Goal: Task Accomplishment & Management: Use online tool/utility

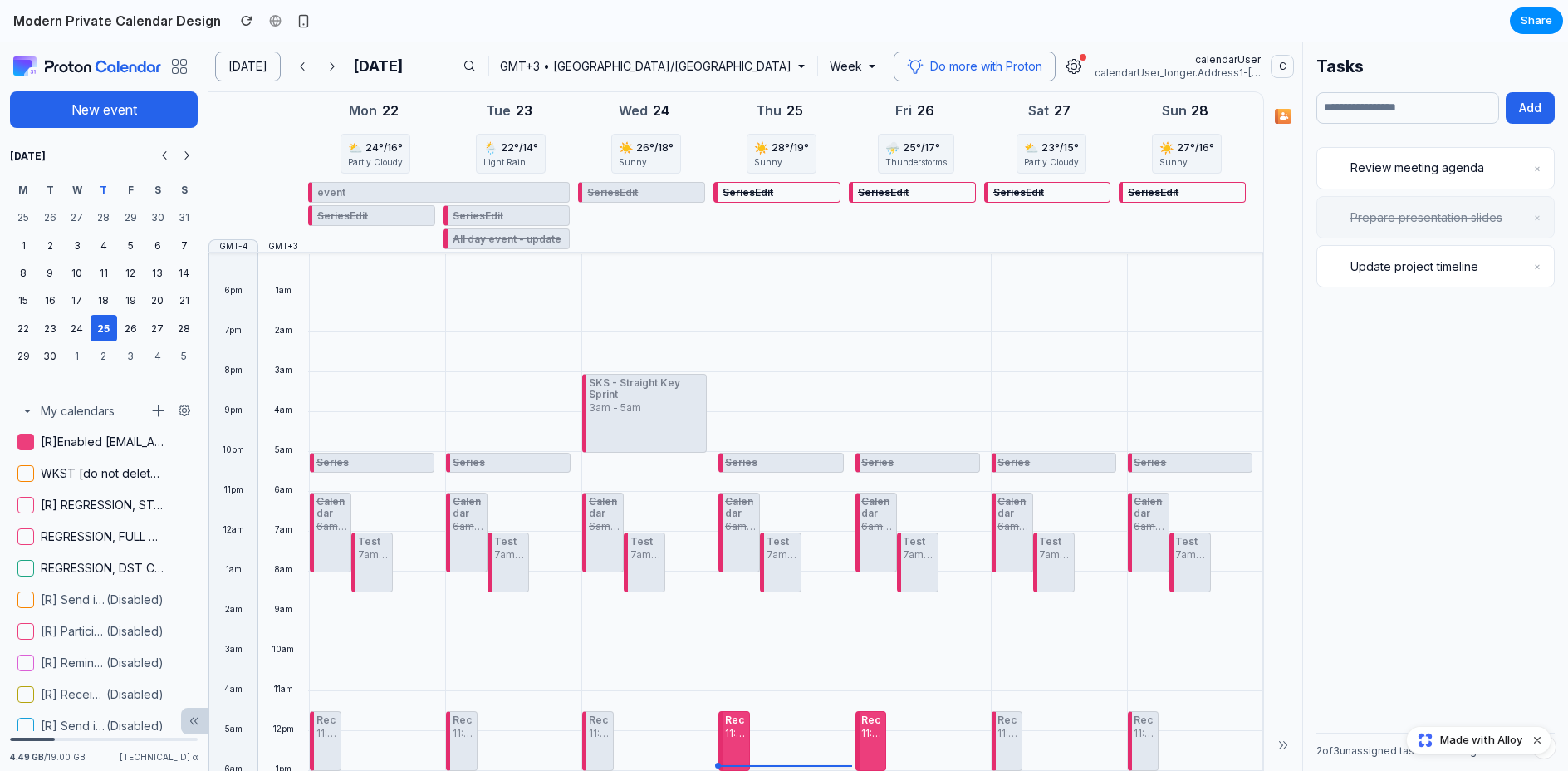
click at [624, 379] on div "SKS - Straight Key Sprint" at bounding box center [647, 388] width 116 height 26
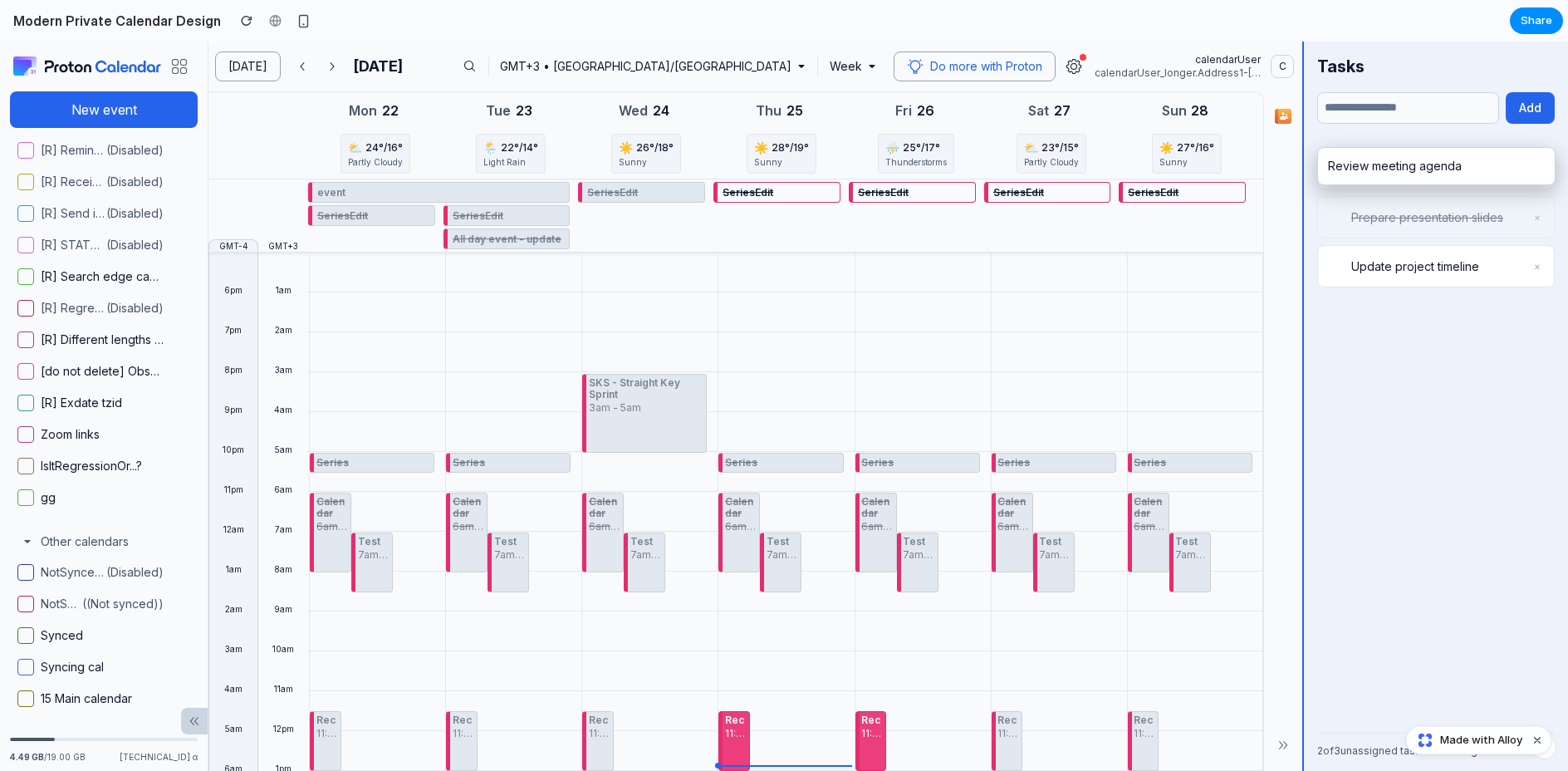
click at [924, 163] on div "Proton Calendar New event September 2025 M T W T F S S 25 26 27 28 29 30 31 1 2…" at bounding box center [784, 406] width 1568 height 729
drag, startPoint x: 1432, startPoint y: 169, endPoint x: 1445, endPoint y: 269, distance: 100.8
click at [924, 269] on div "Proton Calendar New event September 2025 M T W T F S S 25 26 27 28 29 30 31 1 2…" at bounding box center [784, 406] width 1568 height 729
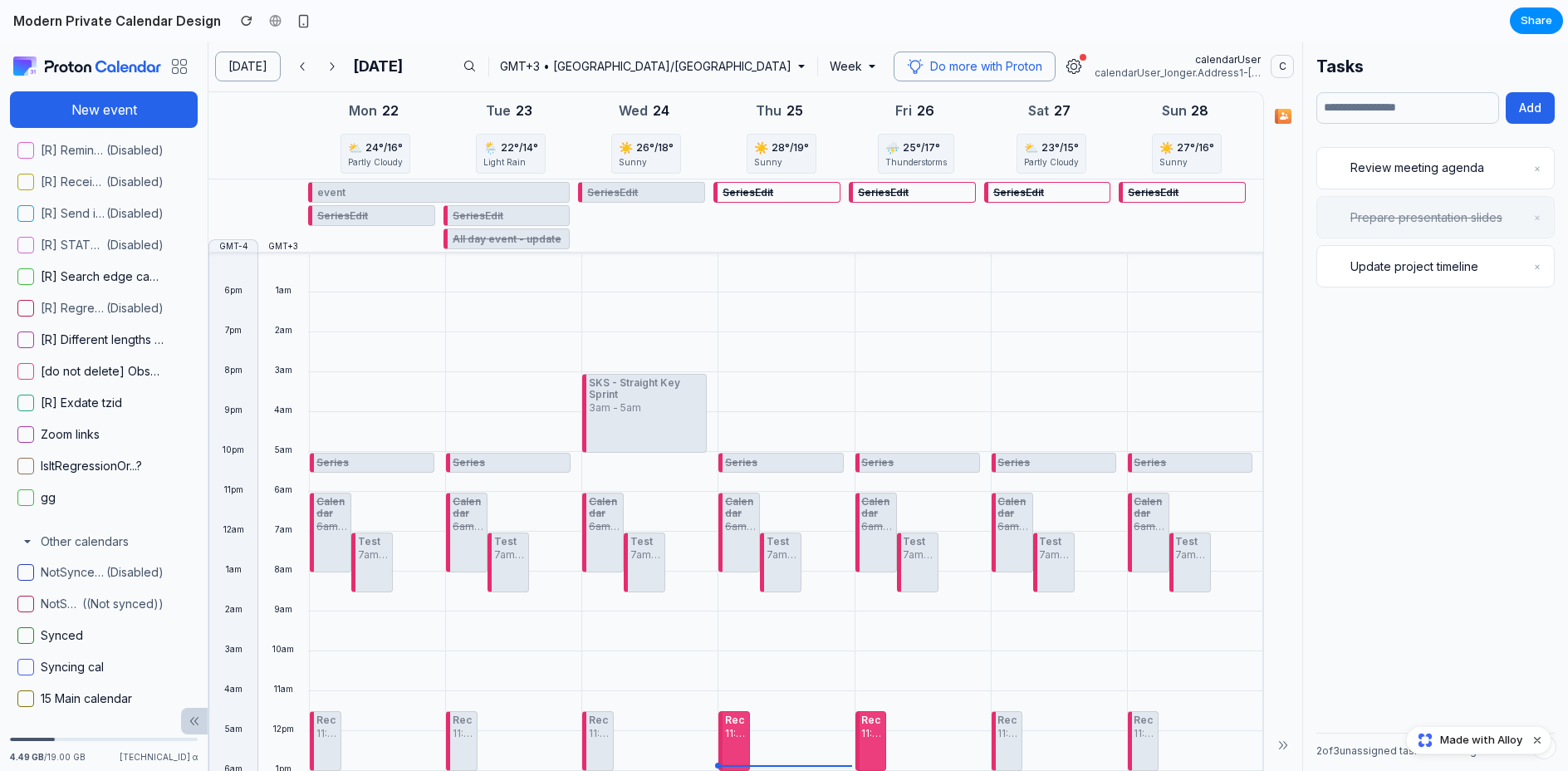
click at [924, 239] on div "Proton Calendar New event September 2025 M T W T F S S 25 26 27 28 29 30 31 1 2…" at bounding box center [784, 406] width 1568 height 729
click at [924, 188] on div "Proton Calendar New event September 2025 M T W T F S S 25 26 27 28 29 30 31 1 2…" at bounding box center [784, 406] width 1568 height 729
click at [924, 108] on input "text" at bounding box center [1407, 108] width 183 height 32
type input "*****"
click at [924, 111] on button "Add" at bounding box center [1530, 108] width 49 height 32
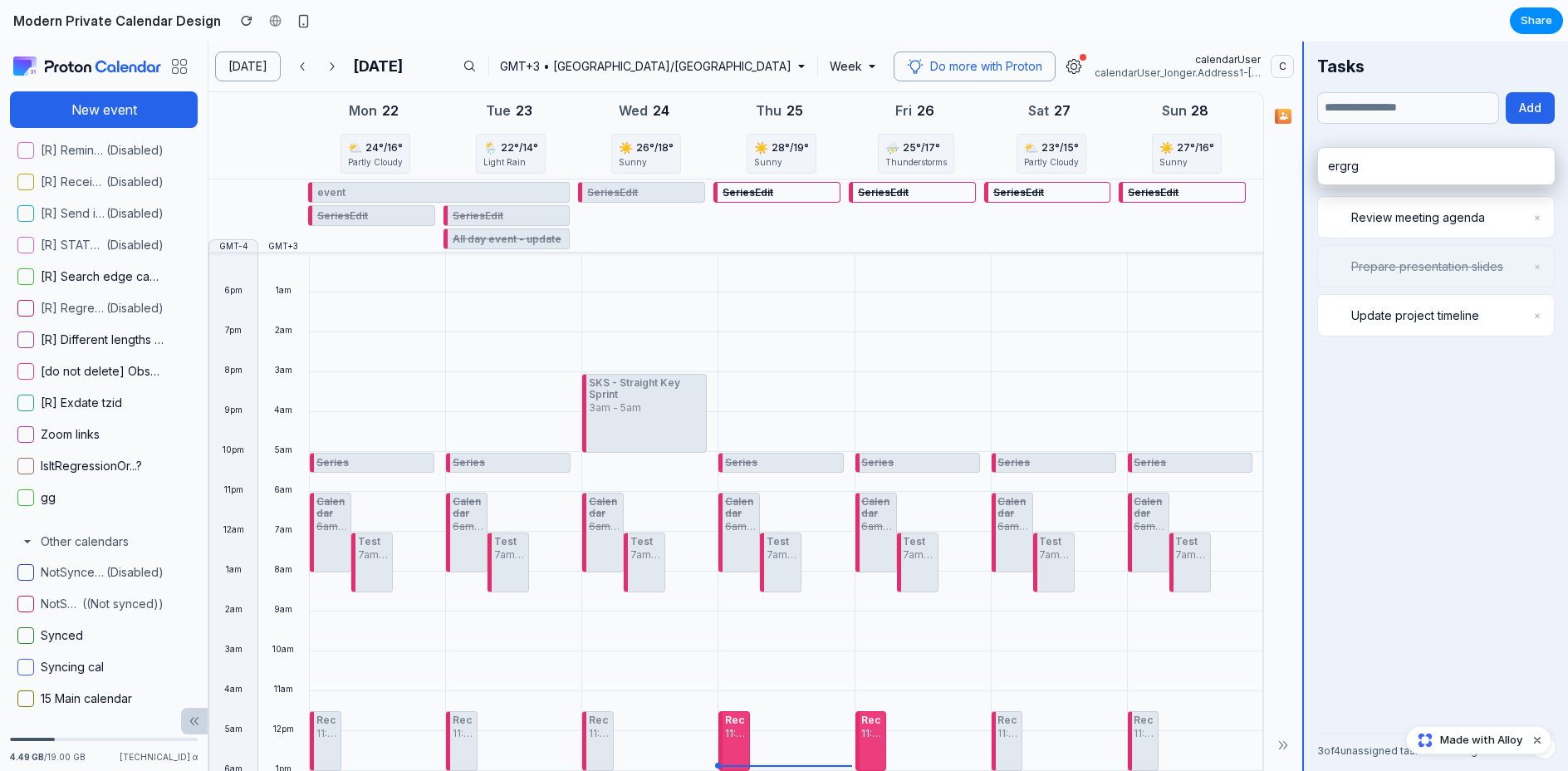
click at [924, 177] on div "Proton Calendar New event September 2025 M T W T F S S 25 26 27 28 29 30 31 1 2…" at bounding box center [784, 406] width 1568 height 729
click at [924, 167] on div "Proton Calendar New event September 2025 M T W T F S S 25 26 27 28 29 30 31 1 2…" at bounding box center [784, 406] width 1568 height 729
click at [924, 216] on div "Proton Calendar New event September 2025 M T W T F S S 25 26 27 28 29 30 31 1 2…" at bounding box center [784, 406] width 1568 height 729
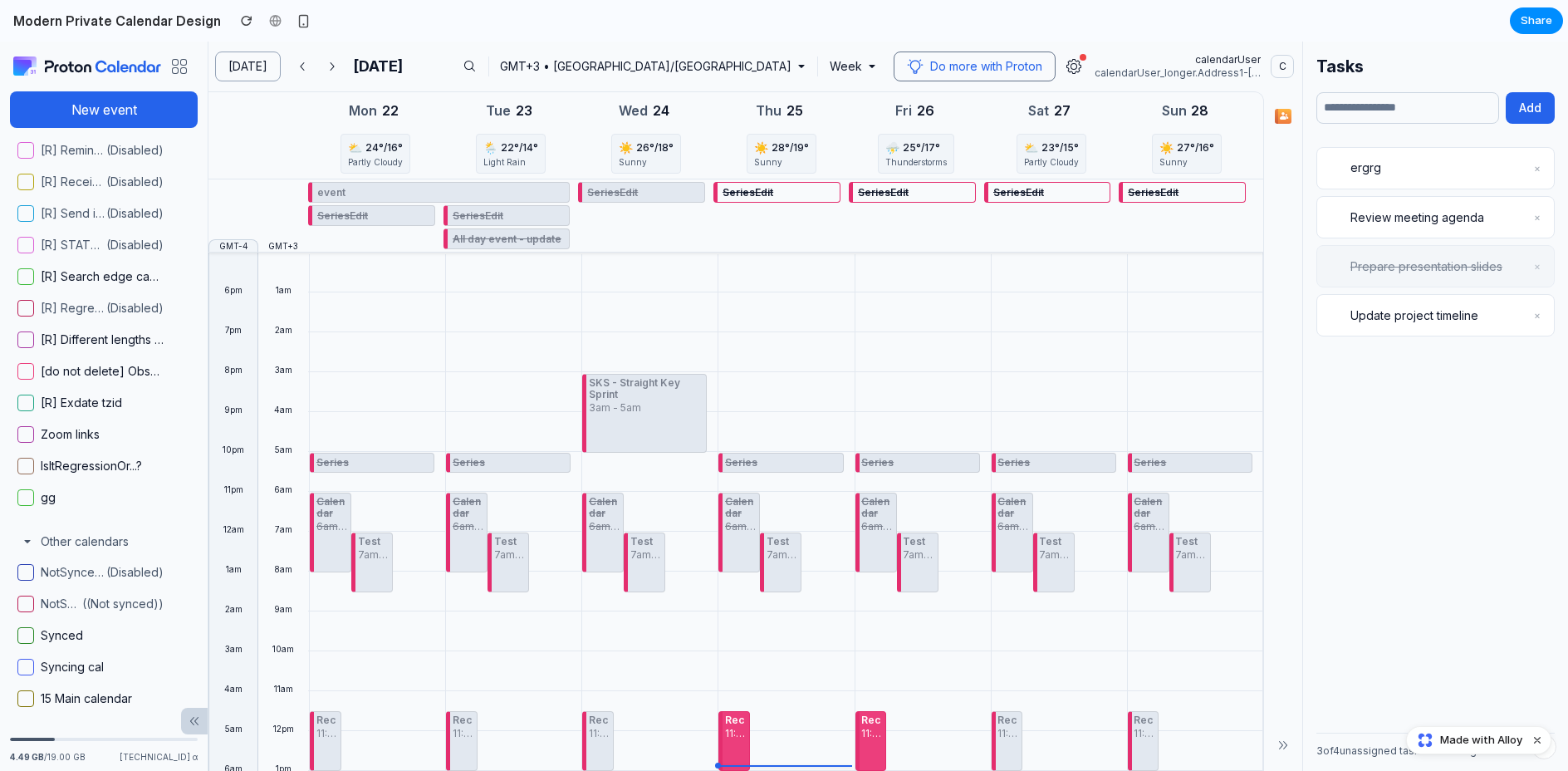
click at [924, 72] on span "Do more with Proton" at bounding box center [987, 66] width 112 height 17
drag, startPoint x: 54, startPoint y: 227, endPoint x: 34, endPoint y: 277, distance: 53.9
click at [52, 235] on ul "My calendars [R]Enabled calendarUser@protonmail.com 120 minutes duration, notif…" at bounding box center [104, 196] width 208 height 632
drag, startPoint x: 32, startPoint y: 287, endPoint x: 37, endPoint y: 298, distance: 12.1
click at [35, 294] on ul "My calendars [R]Enabled calendarUser@protonmail.com 120 minutes duration, notif…" at bounding box center [104, 196] width 208 height 632
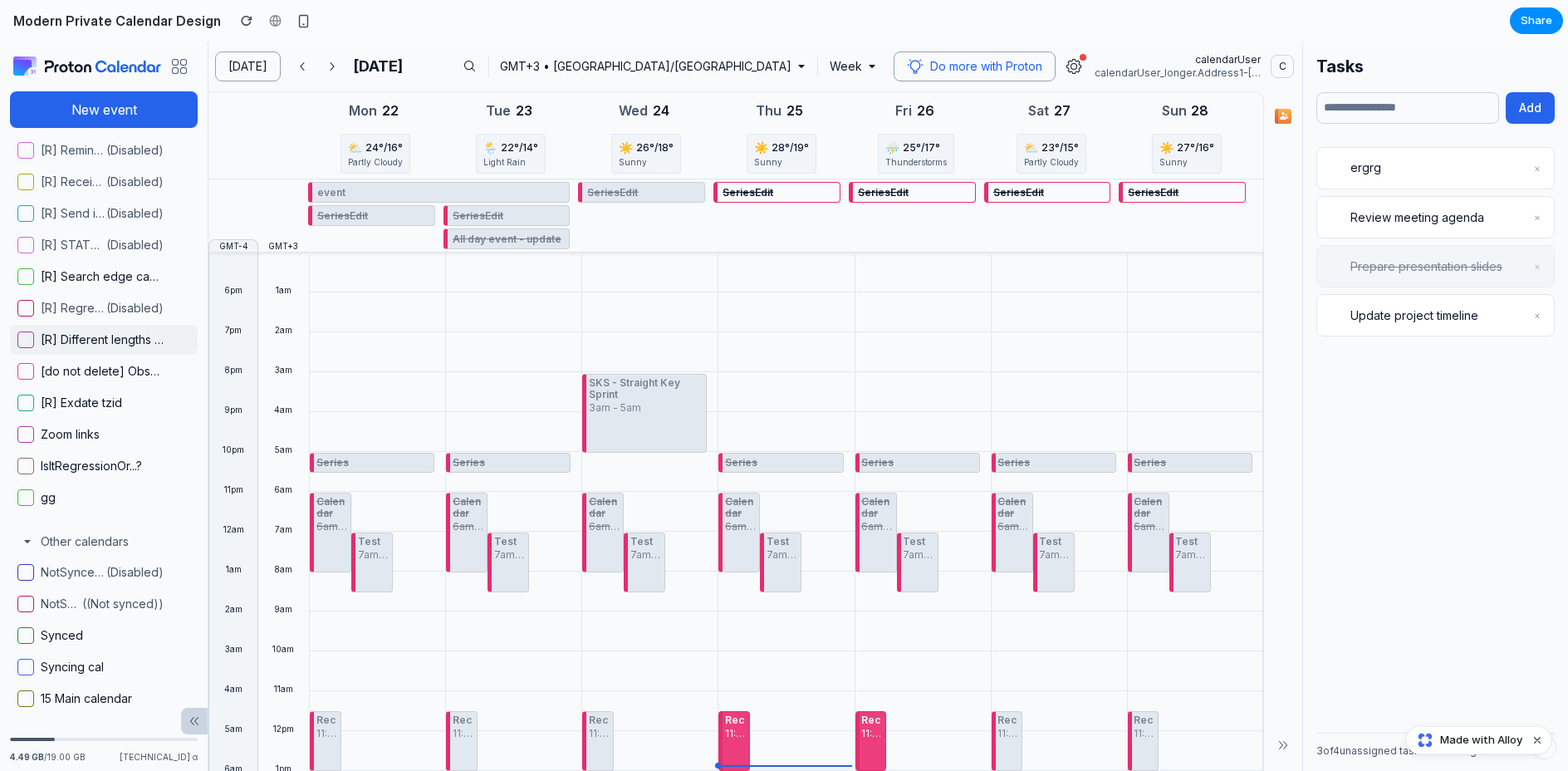
drag, startPoint x: 85, startPoint y: 349, endPoint x: 109, endPoint y: 344, distance: 24.5
click at [96, 346] on div "[R] Different lengths for regression" at bounding box center [116, 340] width 150 height 23
click at [288, 78] on button "button" at bounding box center [303, 67] width 30 height 30
click at [264, 73] on button "[DATE]" at bounding box center [248, 67] width 66 height 30
click at [297, 15] on div "button" at bounding box center [304, 21] width 14 height 14
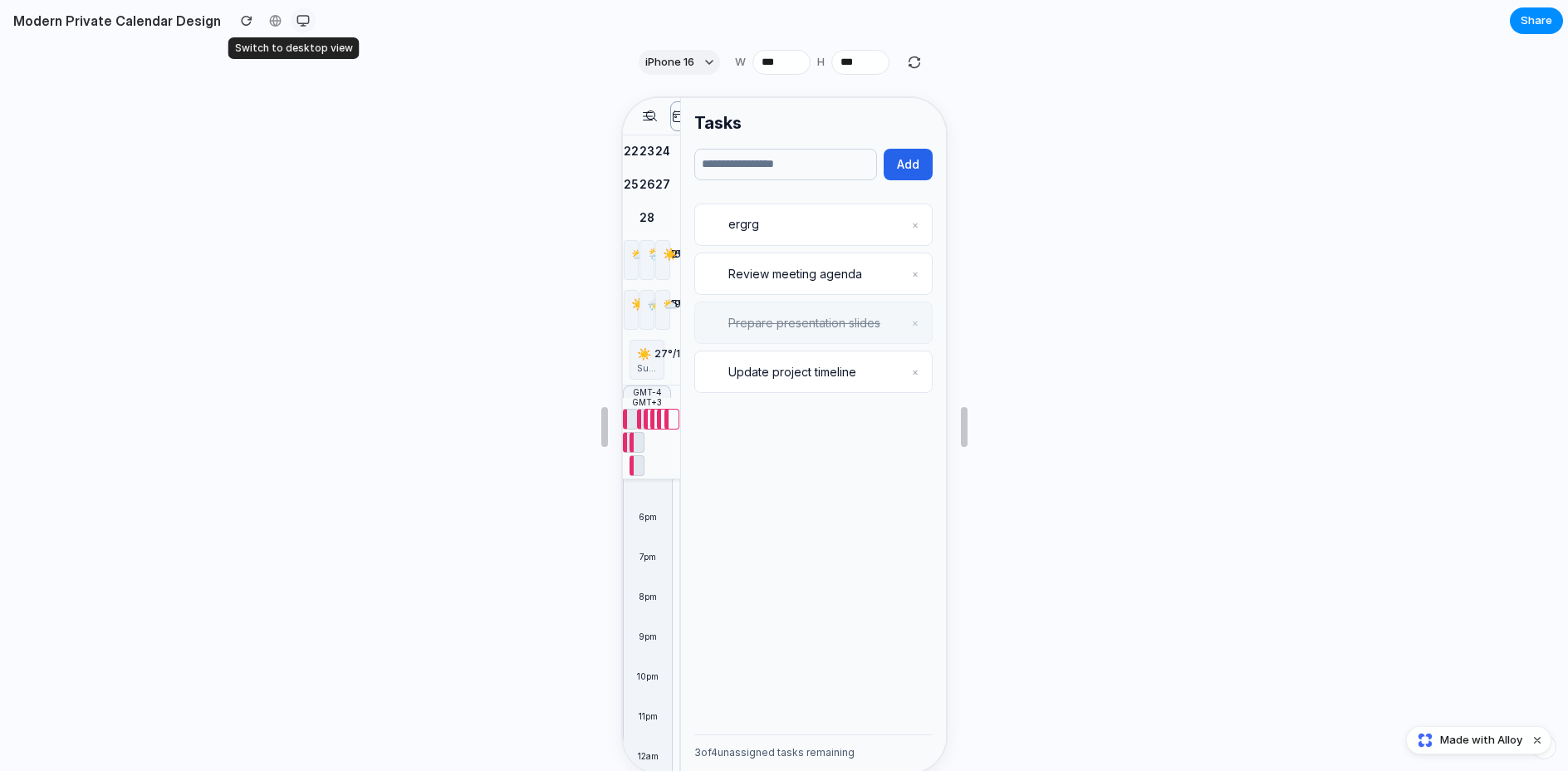
scroll to position [458, 0]
click at [297, 16] on div "button" at bounding box center [303, 20] width 13 height 13
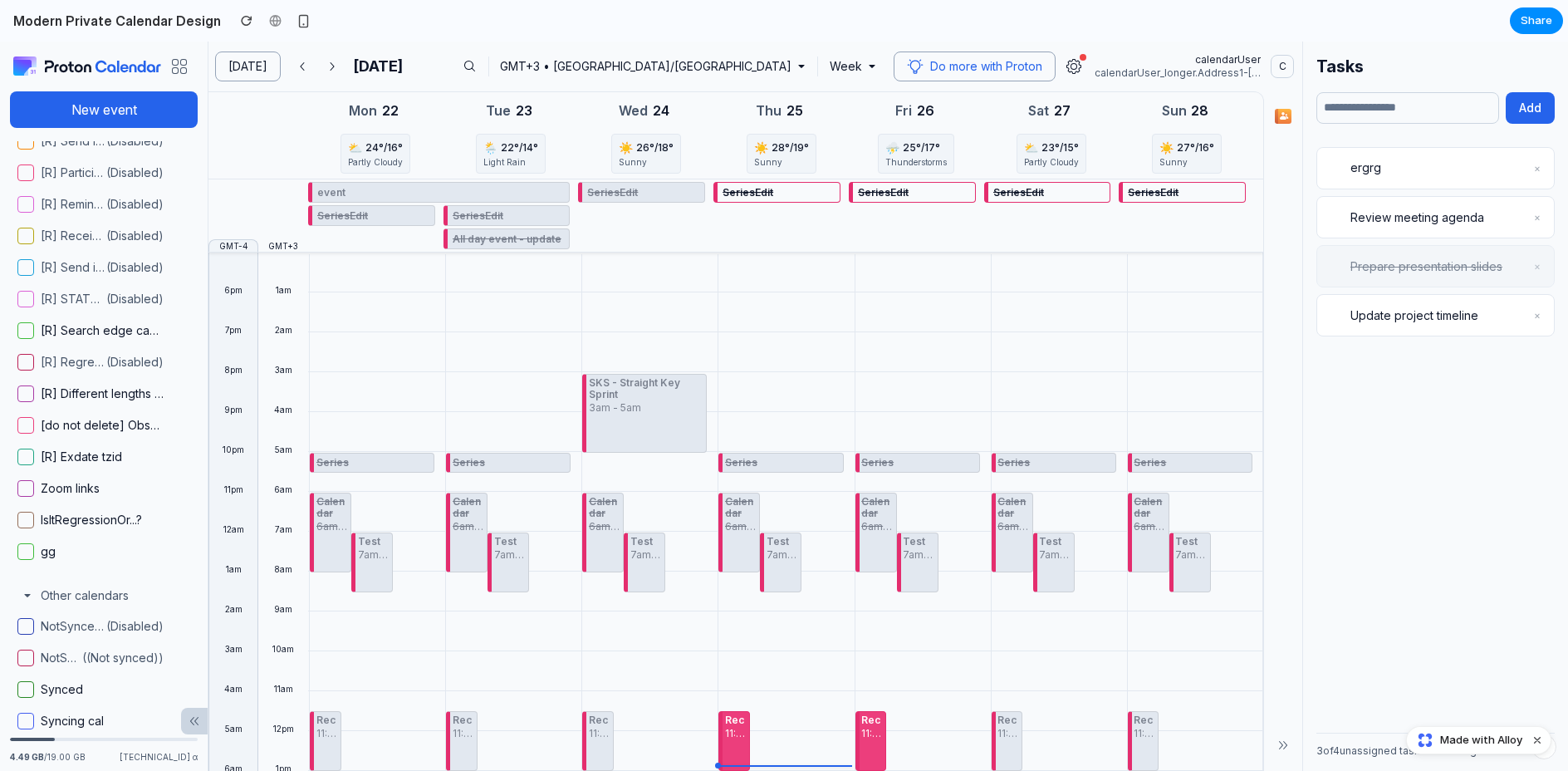
click at [924, 547] on div "ergrg × Review meeting agenda × Prepare presentation slides × Update project ti…" at bounding box center [1435, 432] width 239 height 572
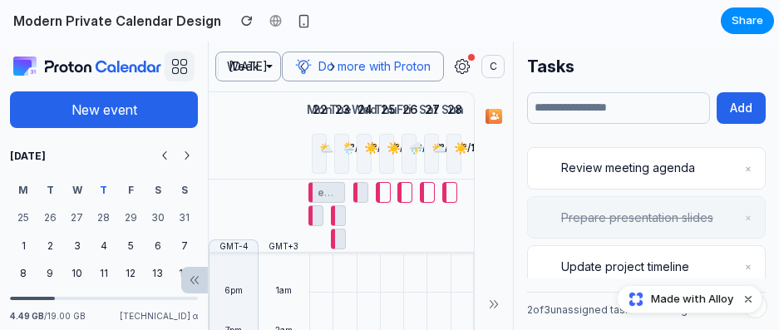
click at [179, 67] on icon "button" at bounding box center [180, 67] width 20 height 20
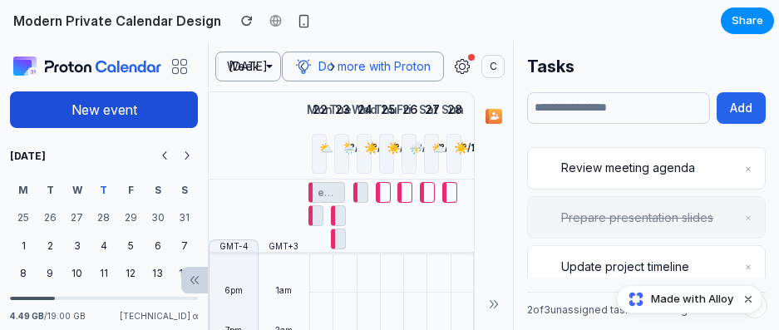
click at [136, 98] on button "New event" at bounding box center [104, 109] width 188 height 37
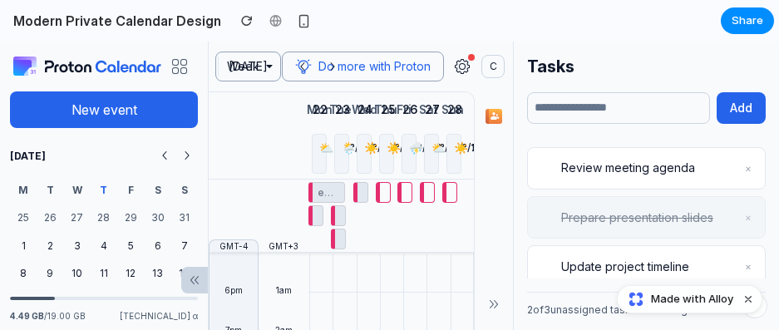
click at [104, 200] on span "T" at bounding box center [104, 190] width 27 height 27
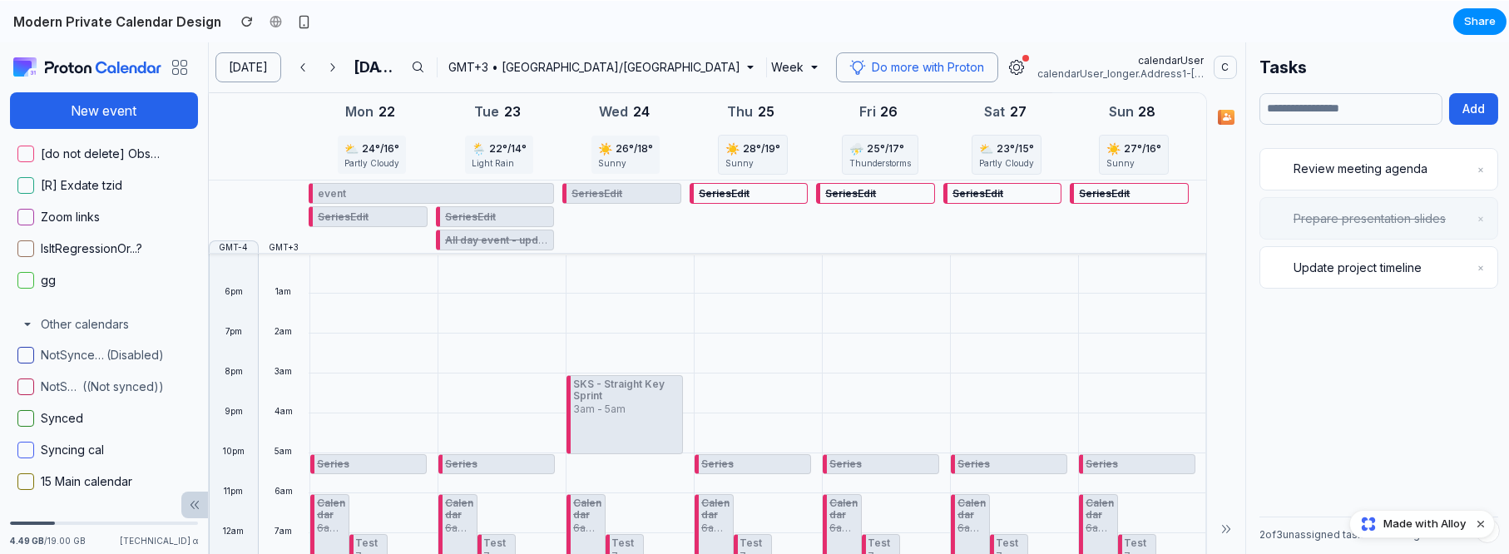
scroll to position [731, 0]
click at [331, 67] on button "button" at bounding box center [333, 67] width 30 height 30
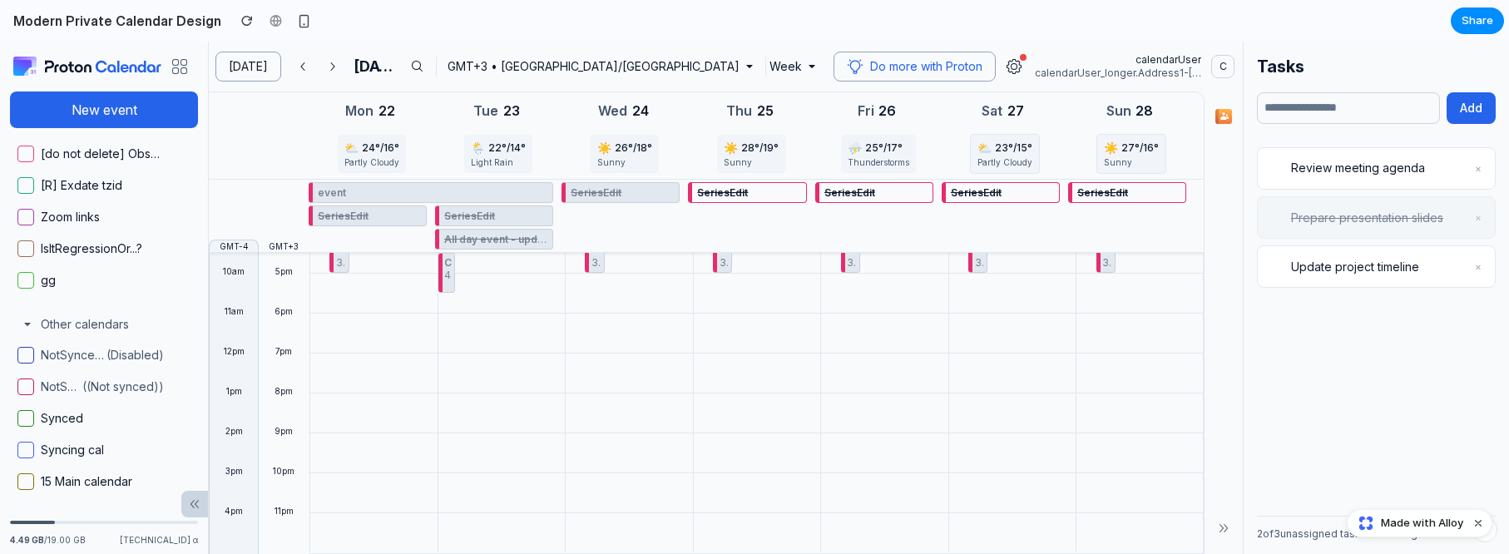
scroll to position [0, 0]
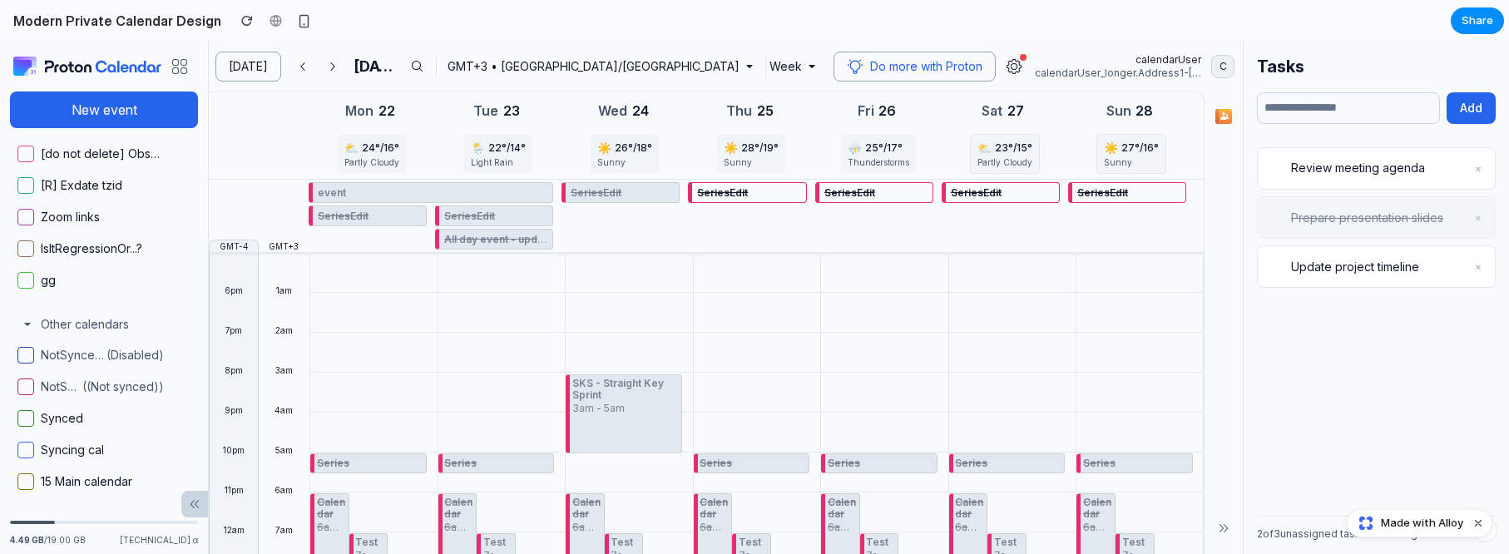
click at [778, 62] on span "C" at bounding box center [1222, 66] width 7 height 14
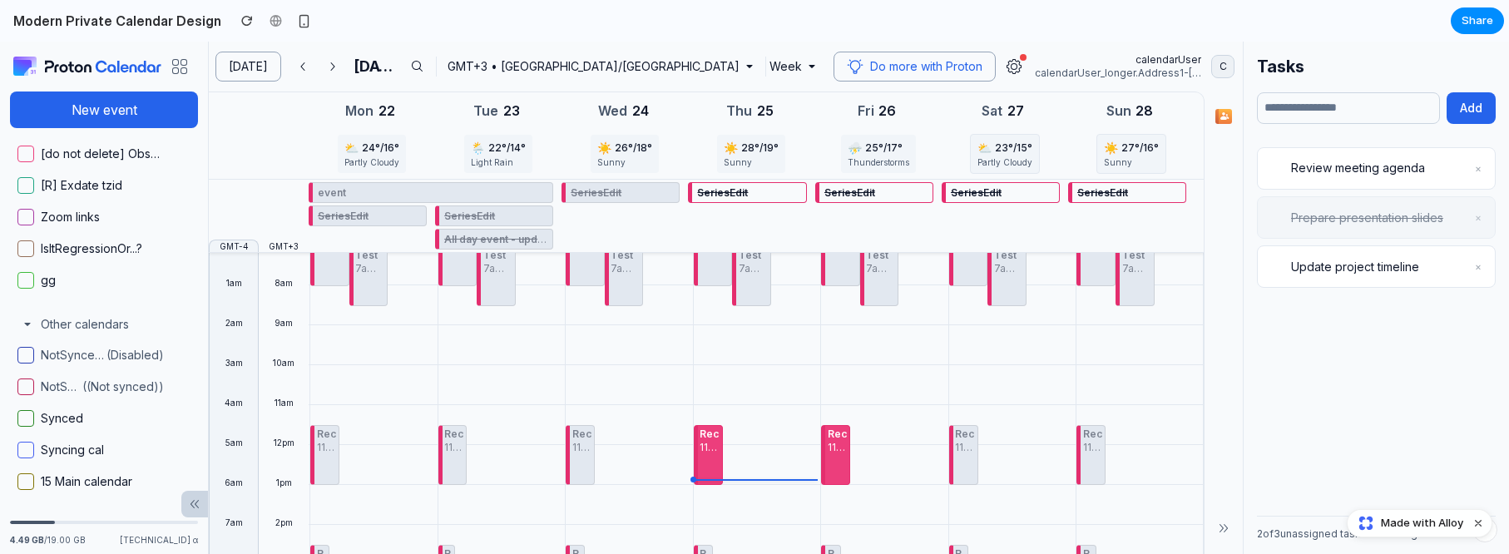
scroll to position [96, 0]
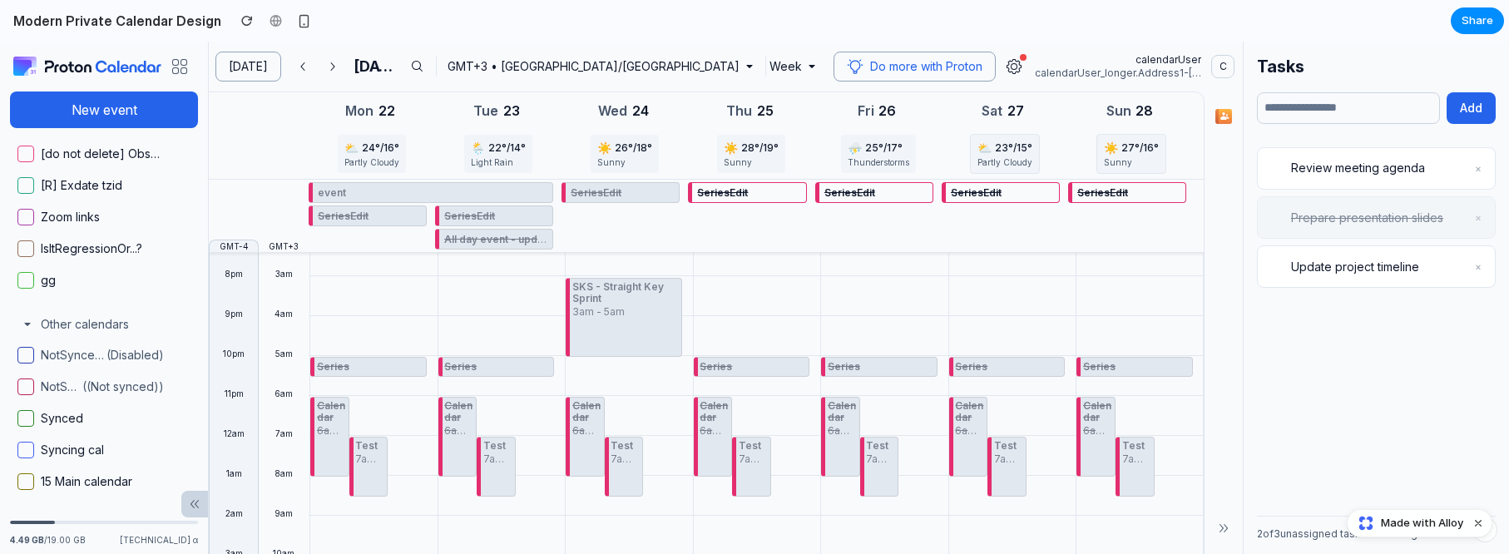
click at [368, 185] on div "event [DATE] – [GEOGRAPHIC_DATA][DATE]" at bounding box center [433, 192] width 230 height 19
click at [357, 214] on span "SeriesEdit" at bounding box center [343, 215] width 51 height 15
click at [507, 239] on span "All day event - update" at bounding box center [498, 238] width 109 height 15
drag, startPoint x: 514, startPoint y: 200, endPoint x: 524, endPoint y: 200, distance: 10.0
click at [515, 200] on div "event [DATE] – [GEOGRAPHIC_DATA][DATE]" at bounding box center [433, 192] width 230 height 19
